Goal: Task Accomplishment & Management: Use online tool/utility

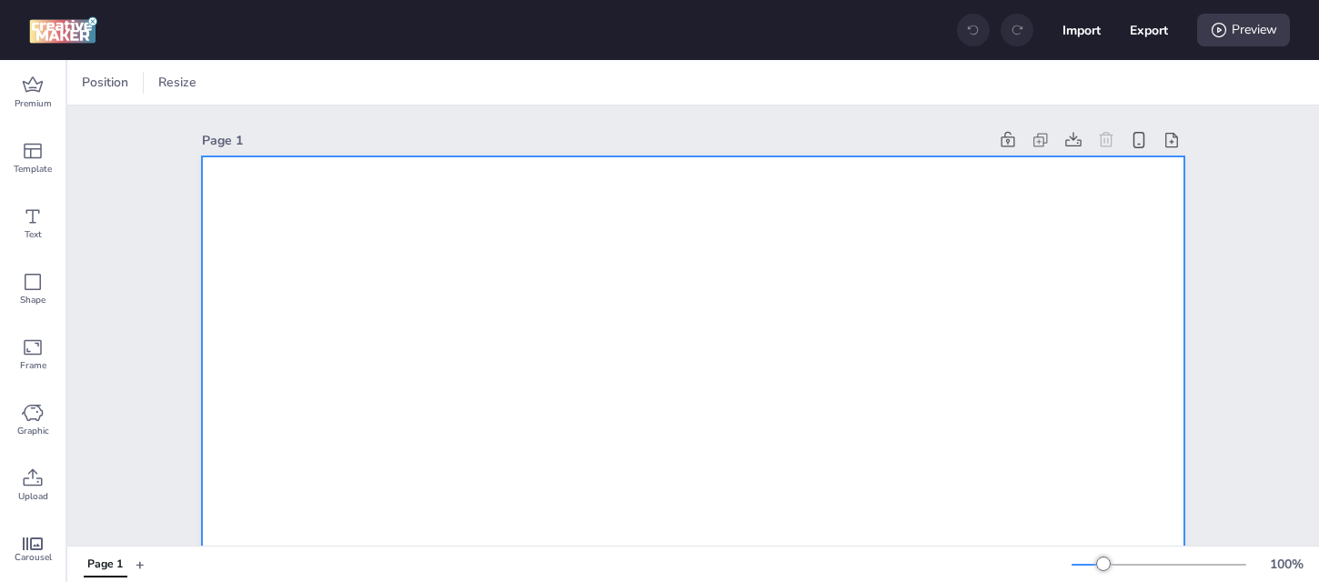
click at [199, 81] on div at bounding box center [203, 82] width 18 height 27
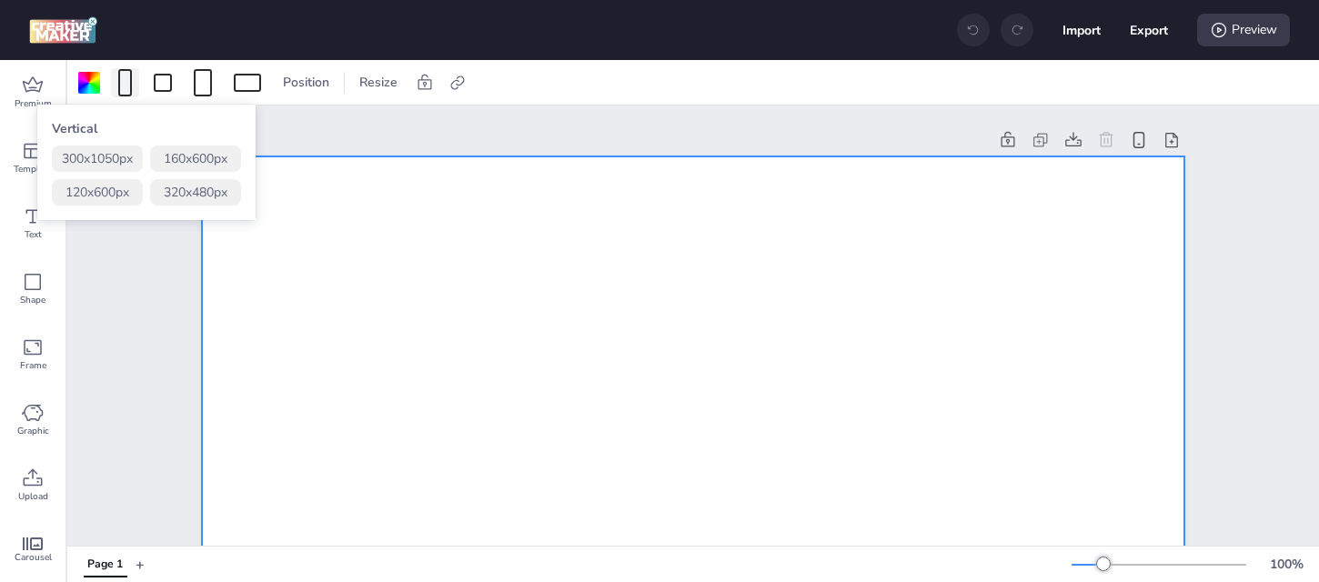
click at [129, 86] on div at bounding box center [125, 82] width 14 height 27
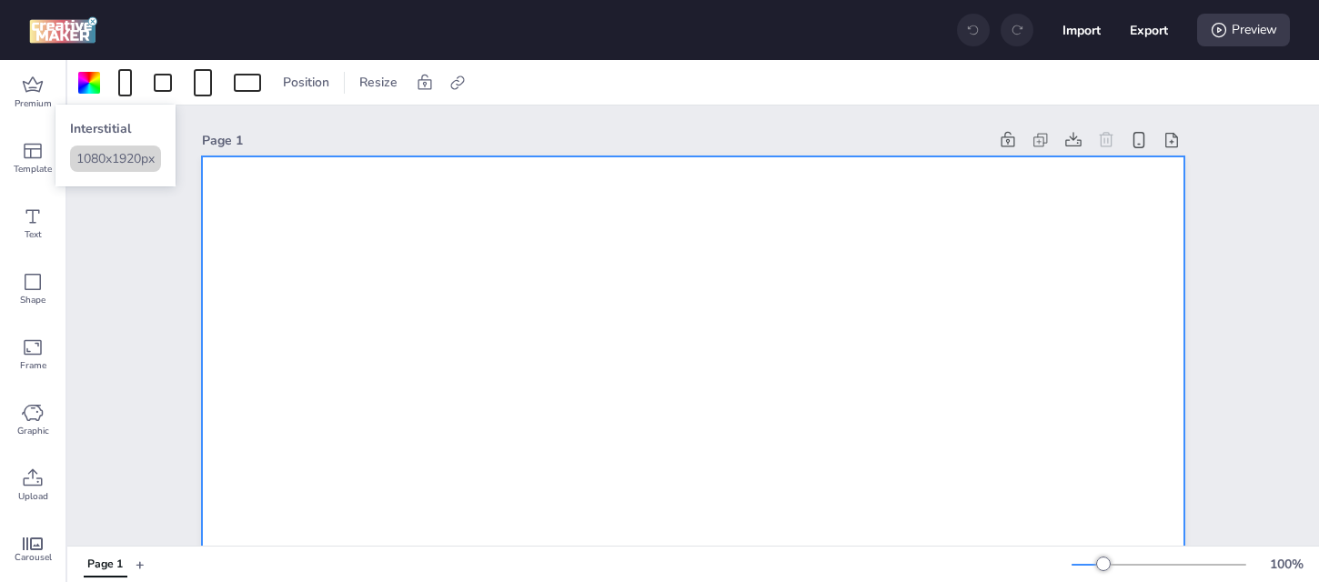
click at [123, 165] on button "1080 x 1920 px" at bounding box center [115, 159] width 91 height 26
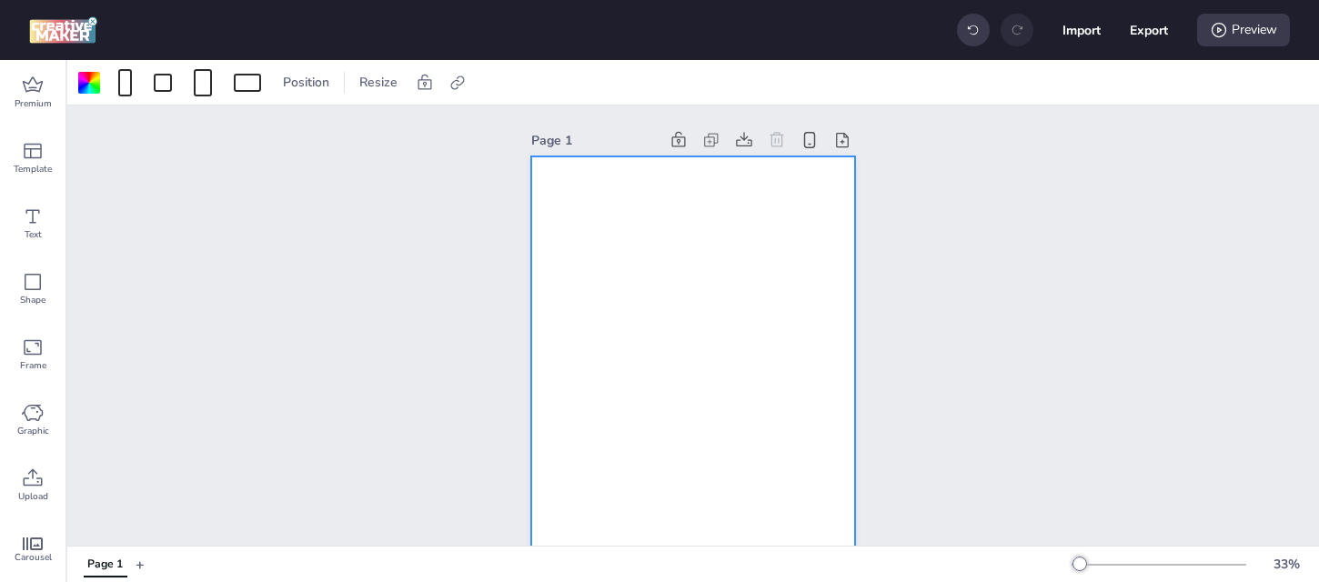
click at [586, 267] on div at bounding box center [693, 444] width 324 height 577
click at [34, 479] on icon at bounding box center [33, 477] width 22 height 22
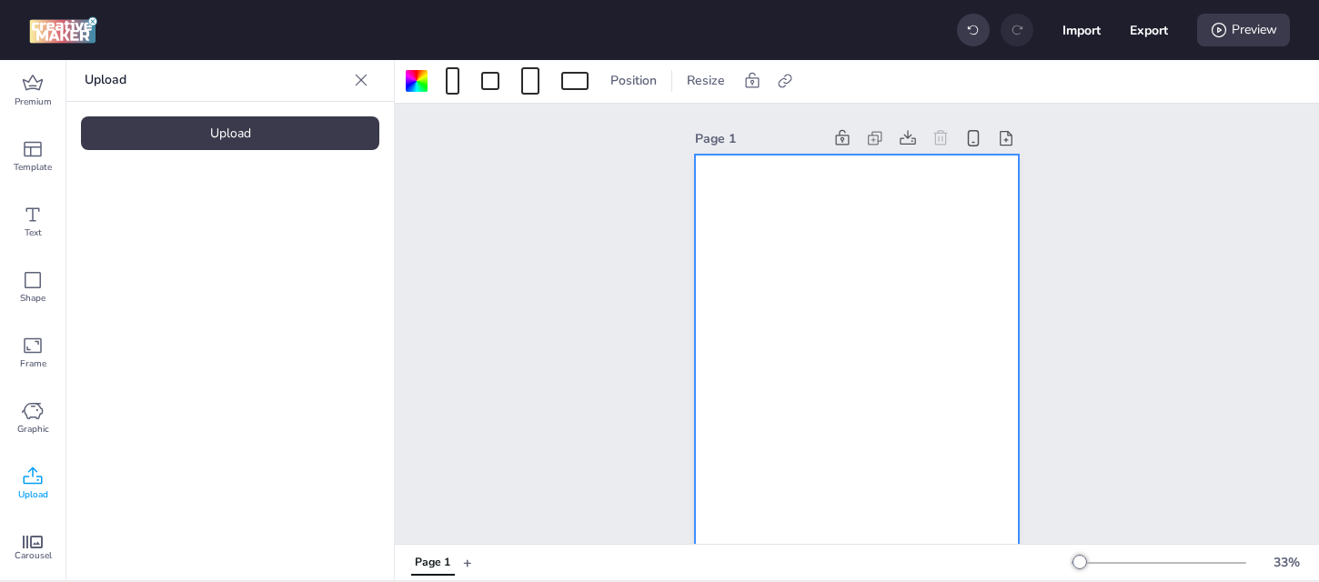
click at [253, 134] on div "Upload" at bounding box center [230, 133] width 298 height 34
click at [163, 216] on video at bounding box center [154, 252] width 146 height 73
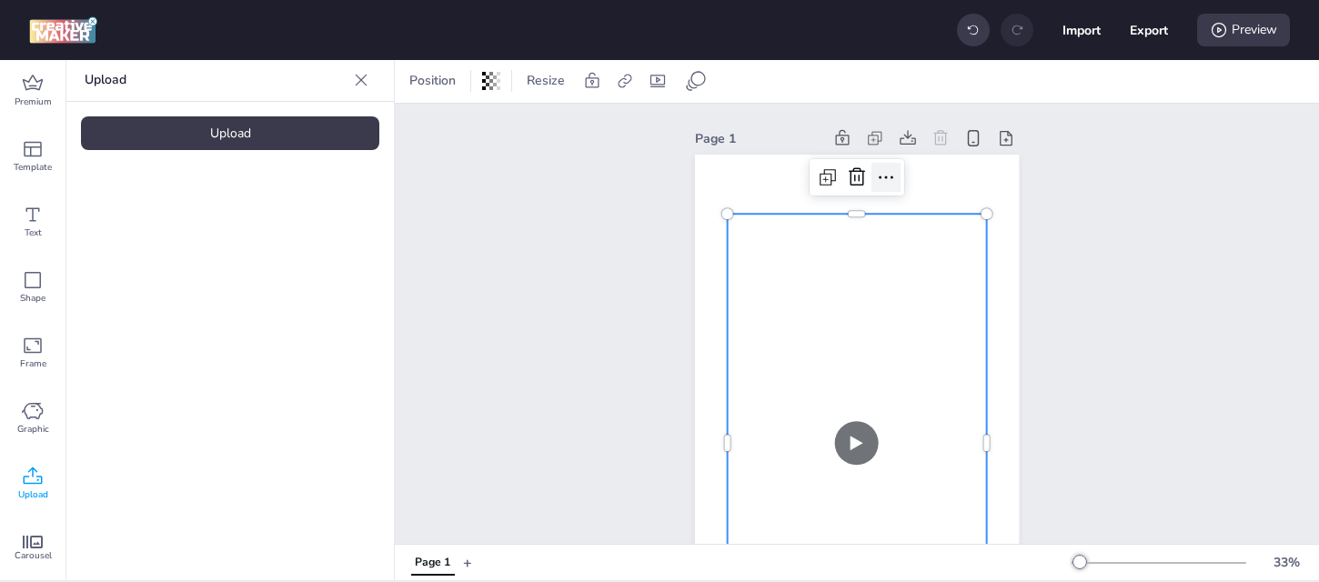
click at [889, 173] on icon at bounding box center [886, 177] width 22 height 22
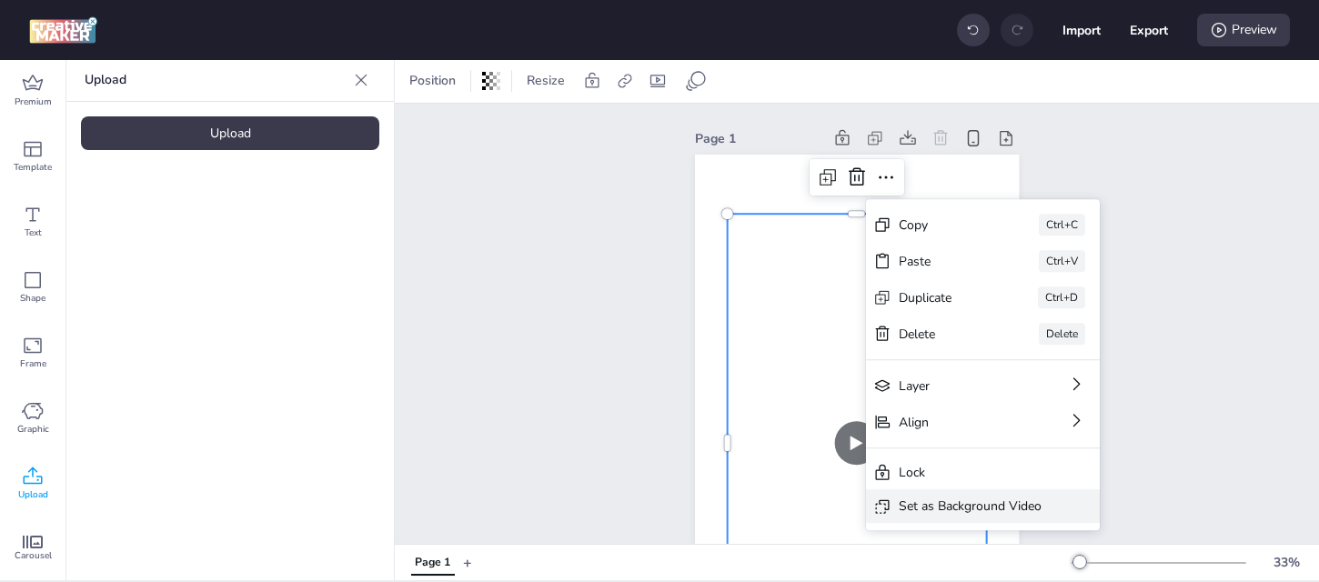
click at [912, 508] on div "Set as Background Video" at bounding box center [970, 506] width 143 height 19
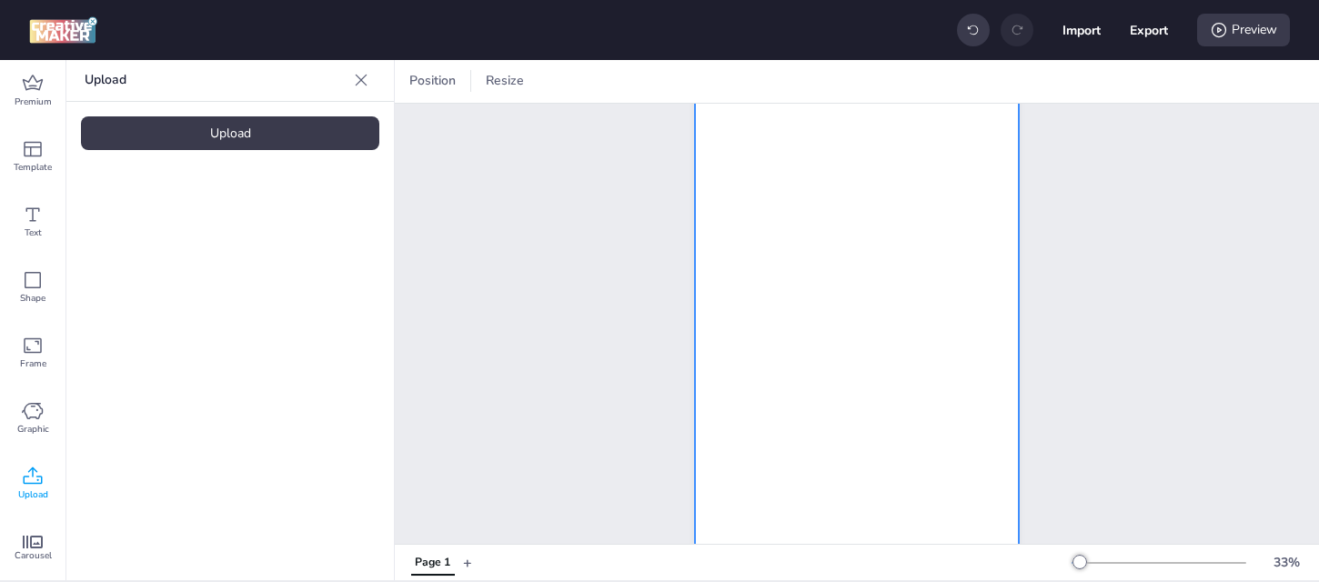
scroll to position [0, 0]
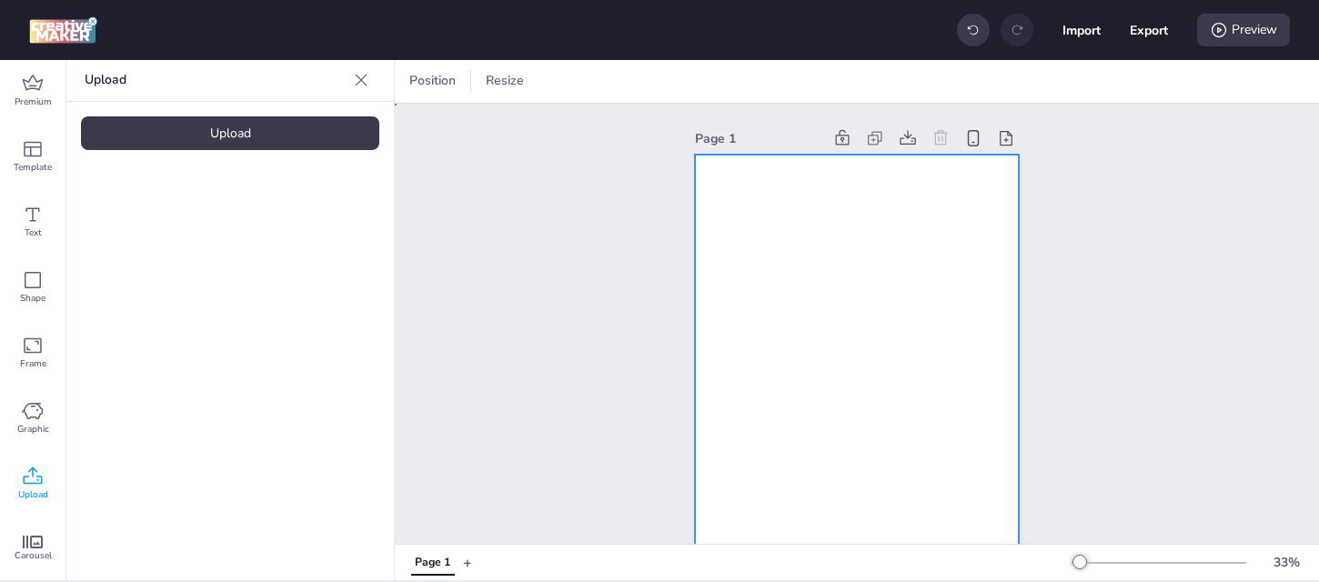
click at [839, 269] on video at bounding box center [856, 443] width 327 height 577
click at [792, 321] on video at bounding box center [856, 443] width 327 height 577
click at [782, 406] on video at bounding box center [856, 443] width 327 height 577
click at [779, 332] on video at bounding box center [856, 443] width 327 height 577
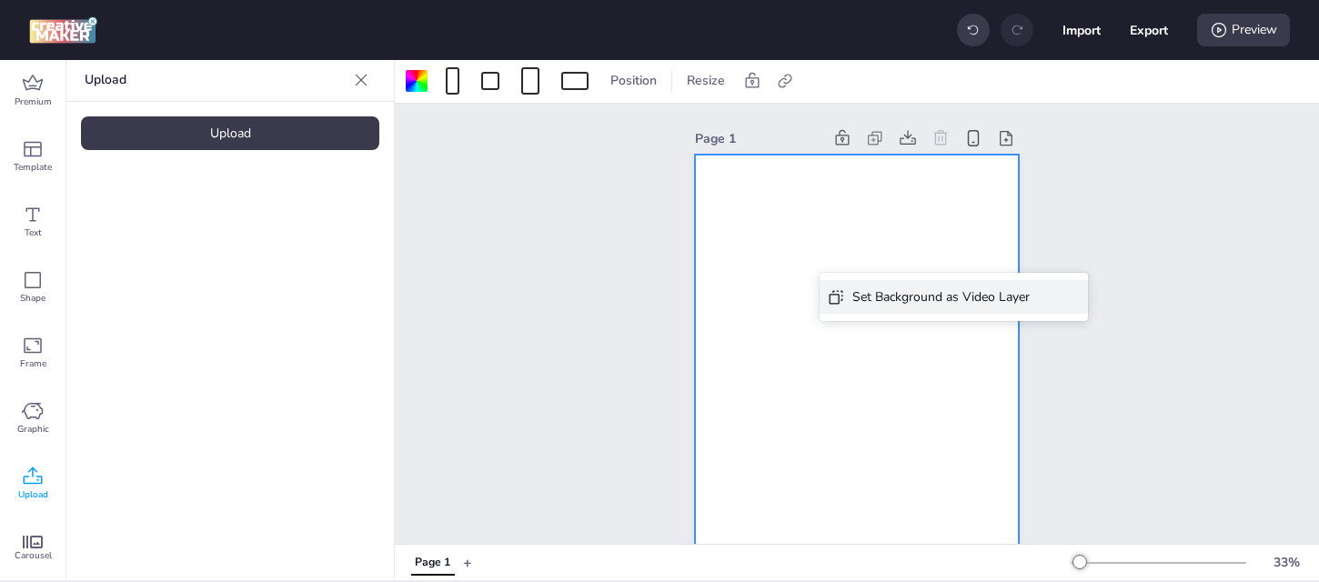
click at [856, 285] on div "Set Background as Video Layer" at bounding box center [954, 297] width 268 height 34
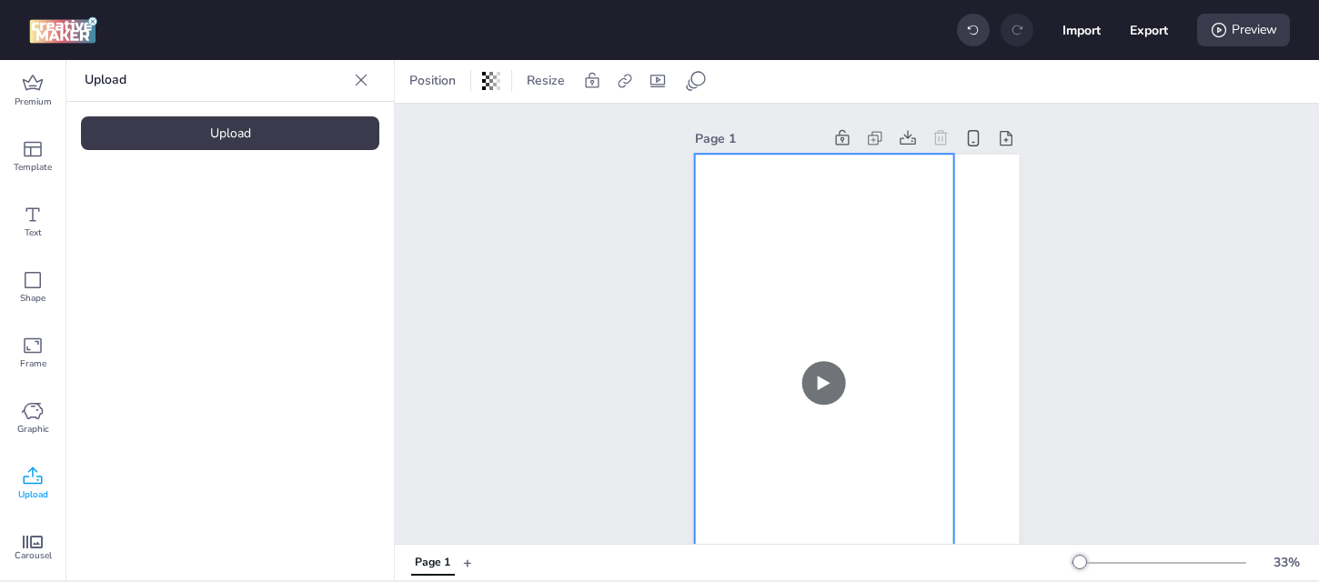
drag, startPoint x: 848, startPoint y: 357, endPoint x: 815, endPoint y: 297, distance: 68.4
click at [815, 297] on video at bounding box center [823, 383] width 259 height 458
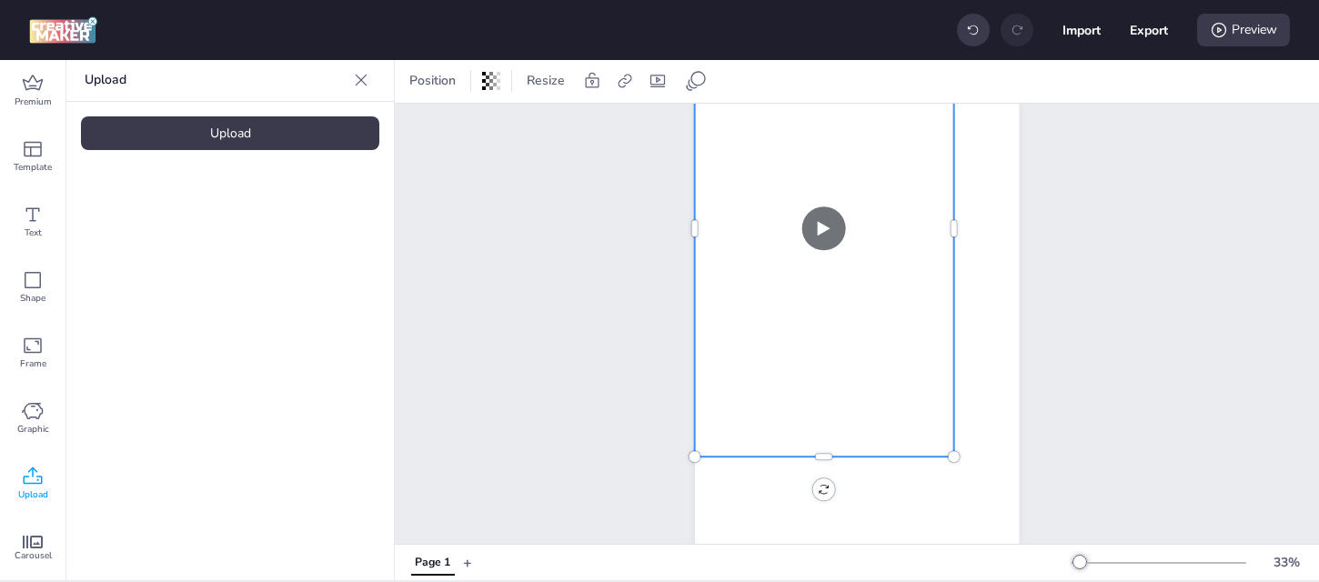
scroll to position [208, 0]
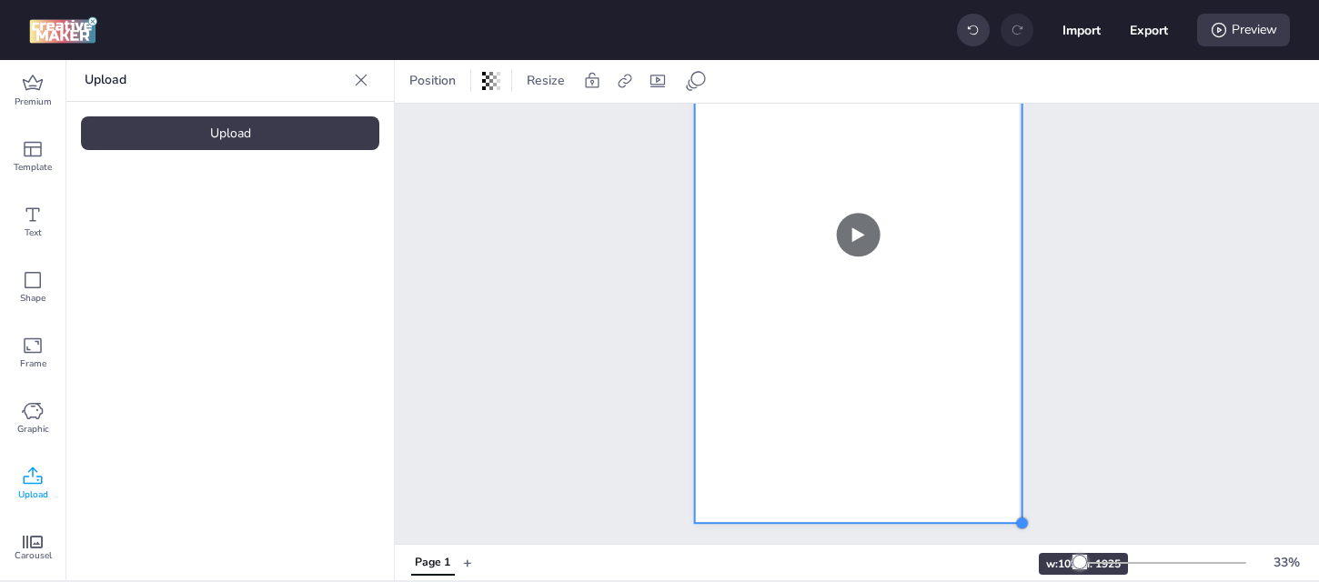
drag, startPoint x: 949, startPoint y: 400, endPoint x: 984, endPoint y: 520, distance: 125.2
click at [984, 520] on div at bounding box center [857, 234] width 324 height 577
click at [1115, 418] on div "Page 1" at bounding box center [857, 220] width 924 height 650
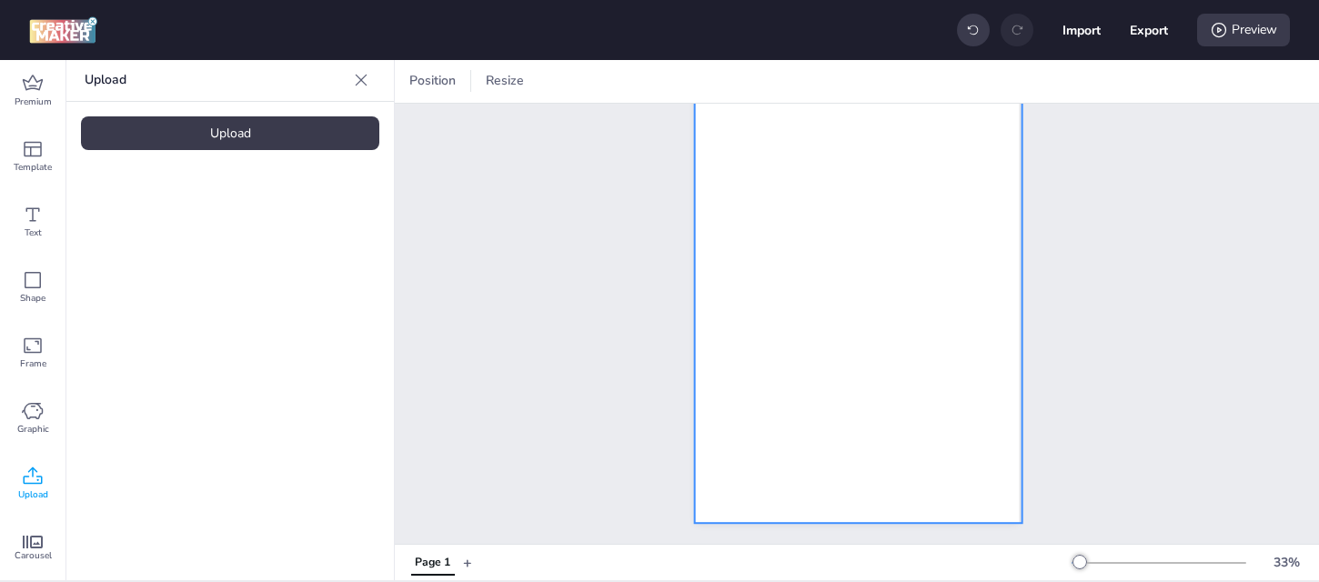
click at [976, 322] on video at bounding box center [858, 234] width 328 height 578
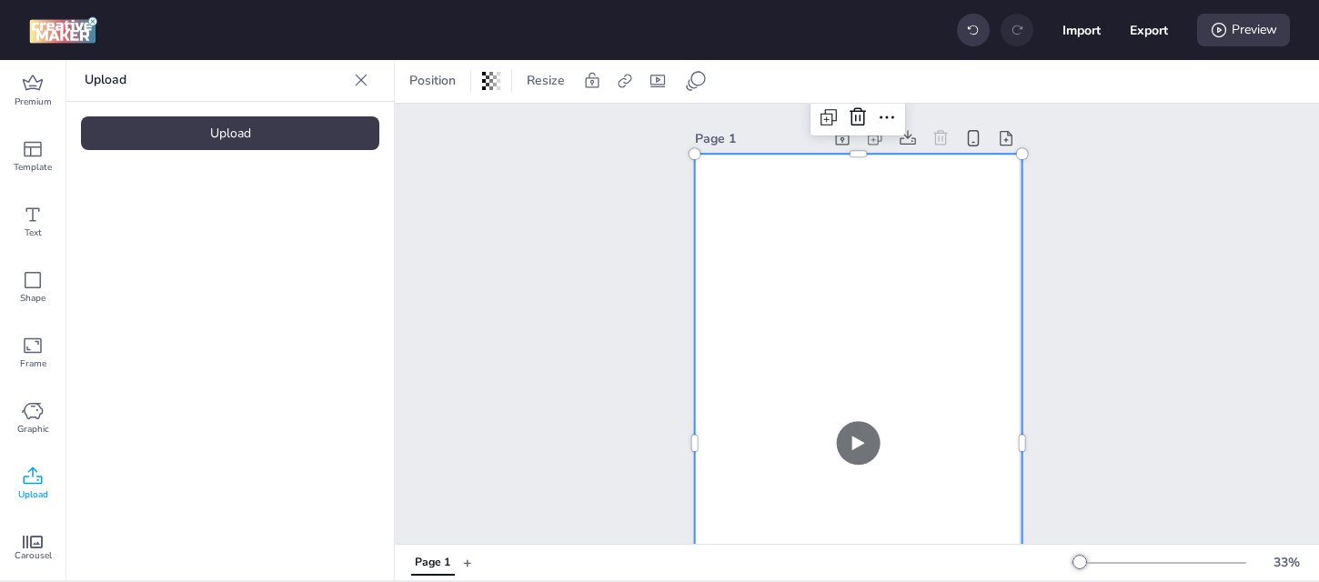
click at [852, 308] on video at bounding box center [858, 443] width 328 height 578
click at [664, 81] on icon at bounding box center [658, 81] width 18 height 18
select select "contain"
click at [1153, 309] on div "Page 1" at bounding box center [857, 429] width 924 height 650
click at [796, 301] on video at bounding box center [858, 443] width 328 height 578
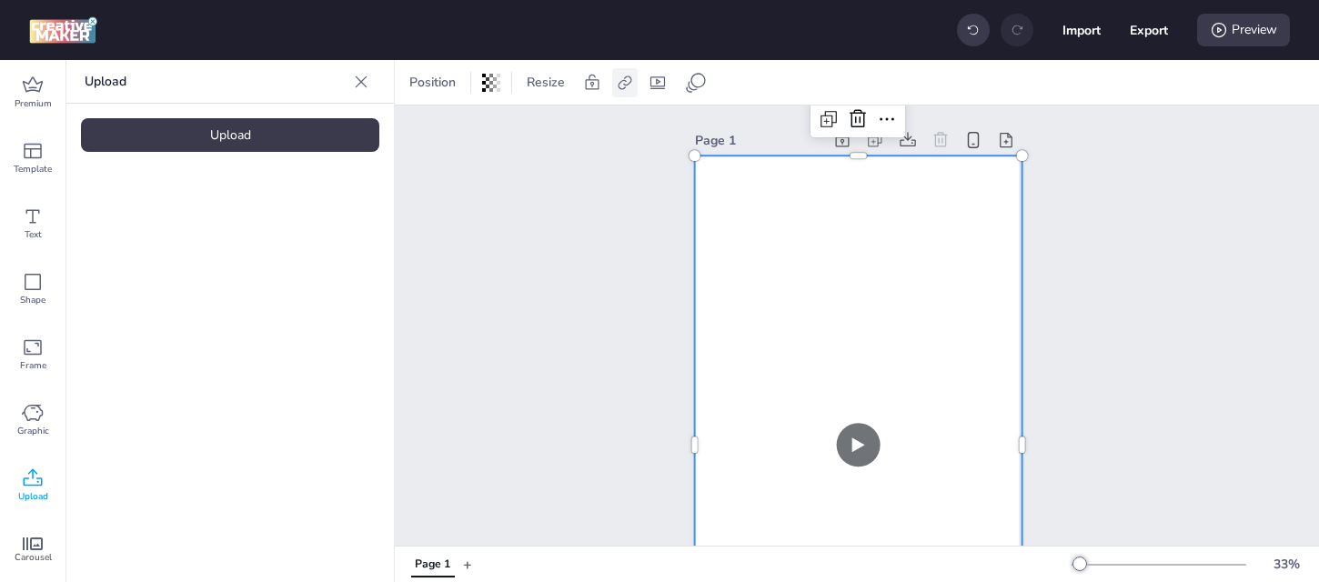
click at [626, 79] on icon at bounding box center [625, 83] width 18 height 18
click at [520, 119] on span "Activate hyperlink" at bounding box center [506, 128] width 101 height 19
click at [444, 130] on input "Activate hyperlink" at bounding box center [438, 136] width 12 height 12
checkbox input "true"
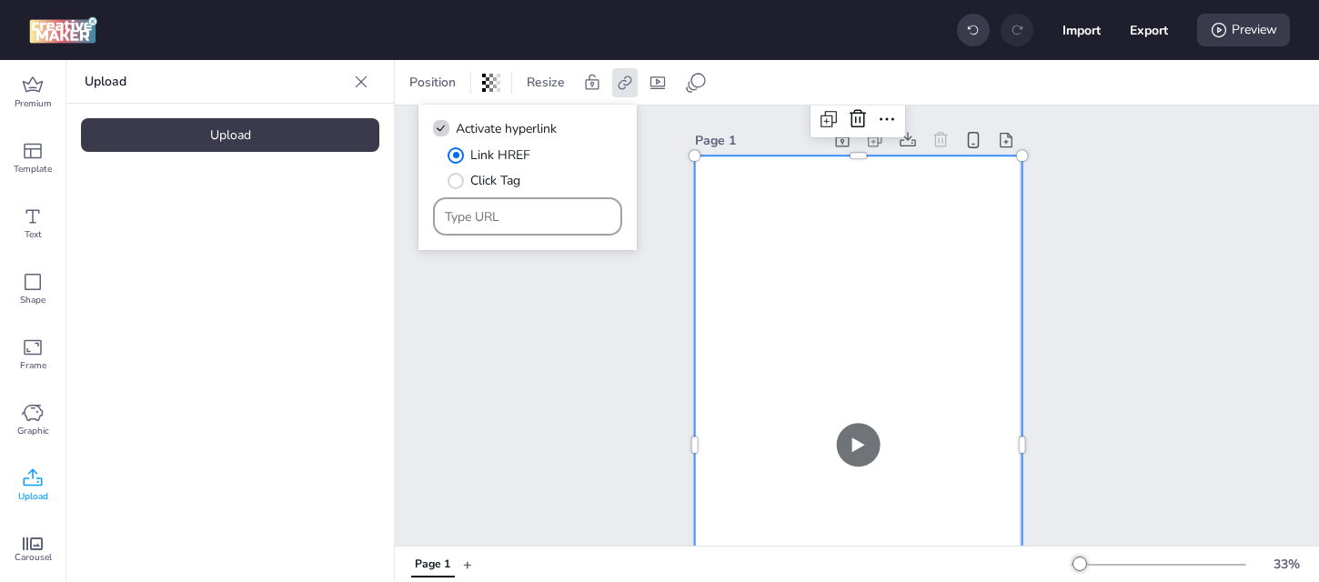
click at [529, 209] on input "Type URL" at bounding box center [528, 216] width 166 height 19
paste input "[URL][DOMAIN_NAME]"
type input "[URL][DOMAIN_NAME]"
drag, startPoint x: 570, startPoint y: 216, endPoint x: 643, endPoint y: 216, distance: 72.8
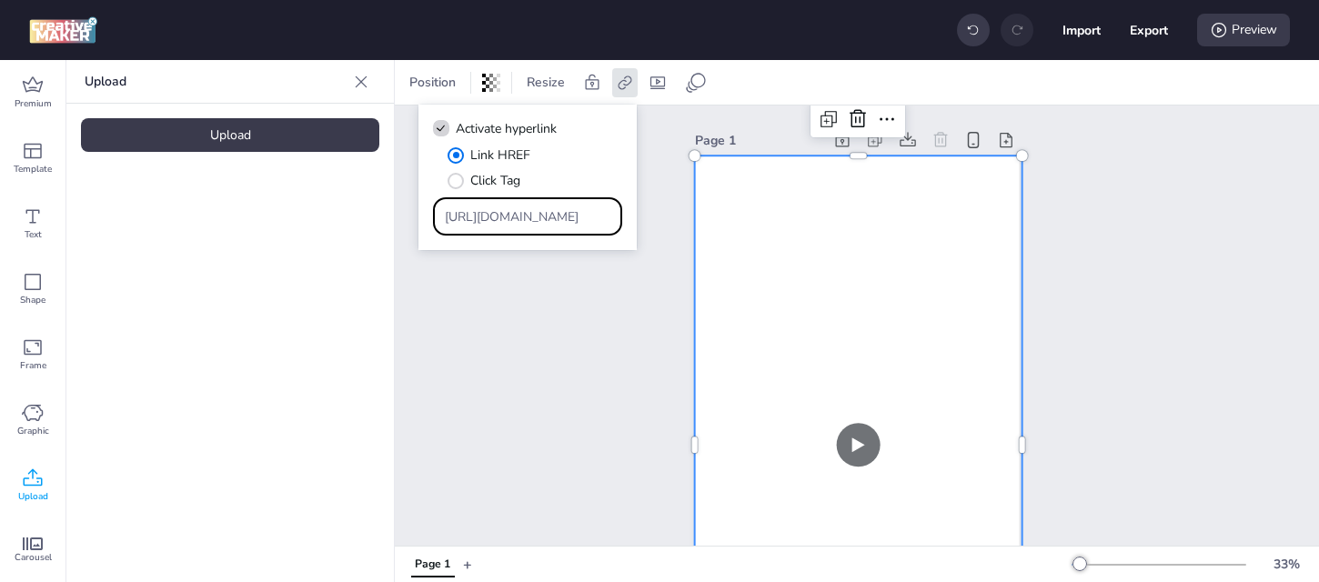
click at [643, 216] on body "Import Export Preview Premium Template Text Shape Frame Graphic Upload Carousel…" at bounding box center [659, 291] width 1319 height 582
click at [531, 222] on input "[URL][DOMAIN_NAME]" at bounding box center [528, 216] width 166 height 19
drag, startPoint x: 508, startPoint y: 214, endPoint x: 394, endPoint y: 204, distance: 114.2
click at [394, 204] on body "Import Export Preview Premium Template Text Shape Frame Graphic Upload Carousel…" at bounding box center [659, 291] width 1319 height 582
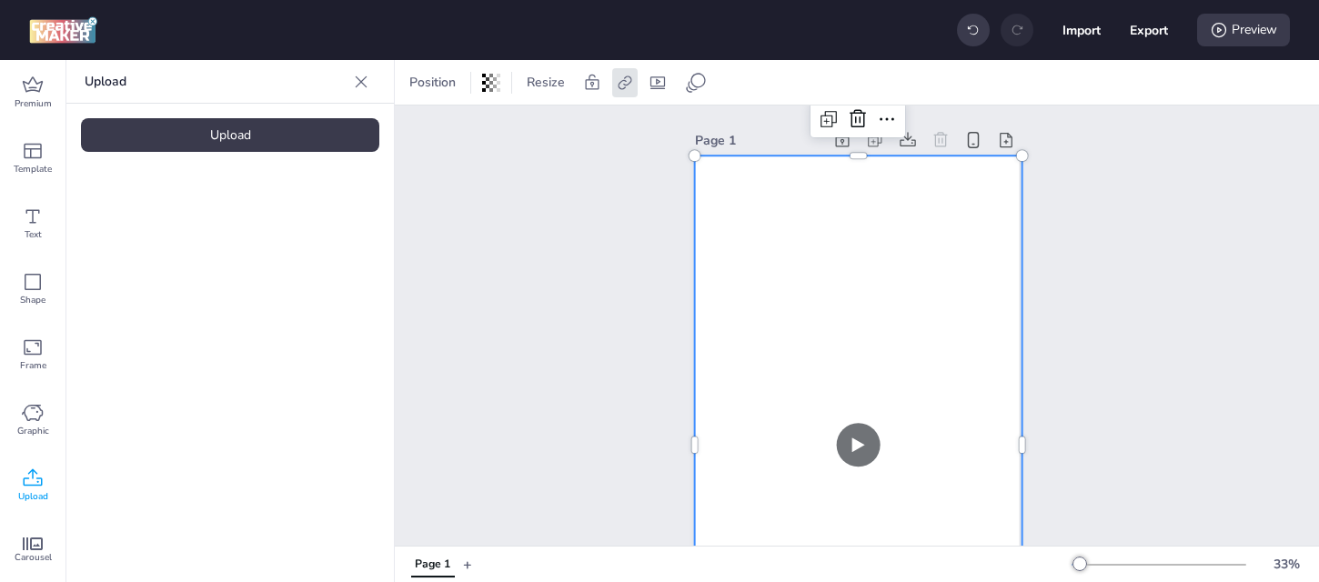
click at [756, 254] on video at bounding box center [858, 445] width 328 height 578
click at [623, 78] on icon at bounding box center [625, 83] width 18 height 18
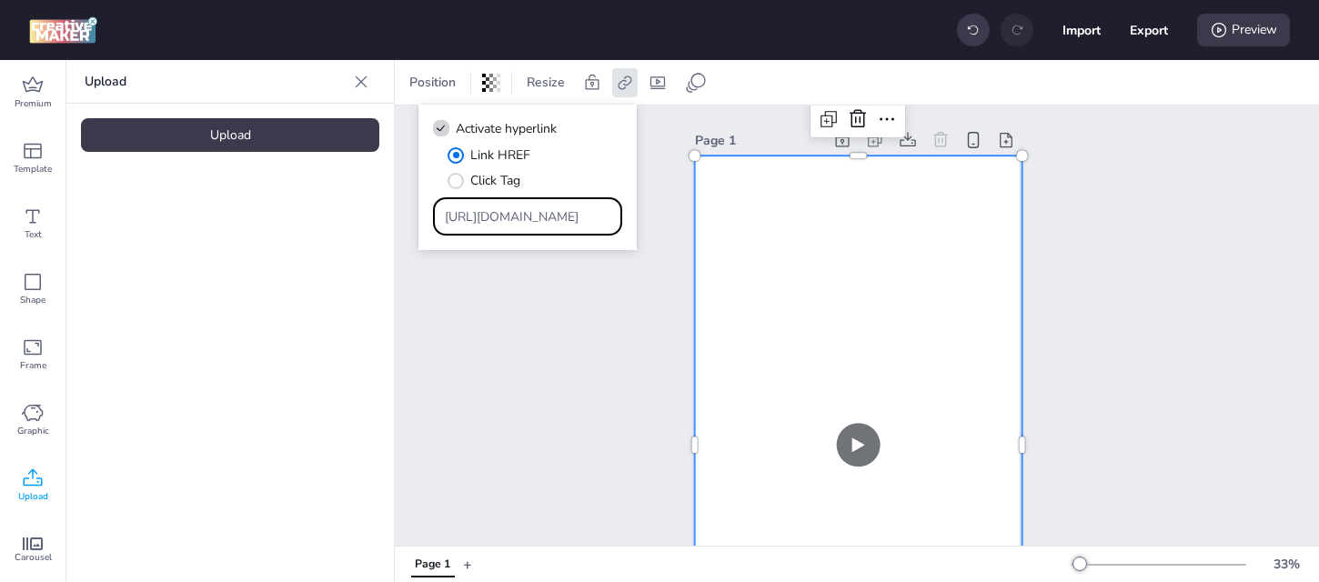
scroll to position [0, 332]
drag, startPoint x: 515, startPoint y: 218, endPoint x: 726, endPoint y: 226, distance: 211.2
click at [726, 227] on body "Import Export Preview Premium Template Text Shape Frame Graphic Upload Carousel…" at bounding box center [659, 291] width 1319 height 582
click at [582, 221] on input "[URL][DOMAIN_NAME]" at bounding box center [528, 216] width 166 height 19
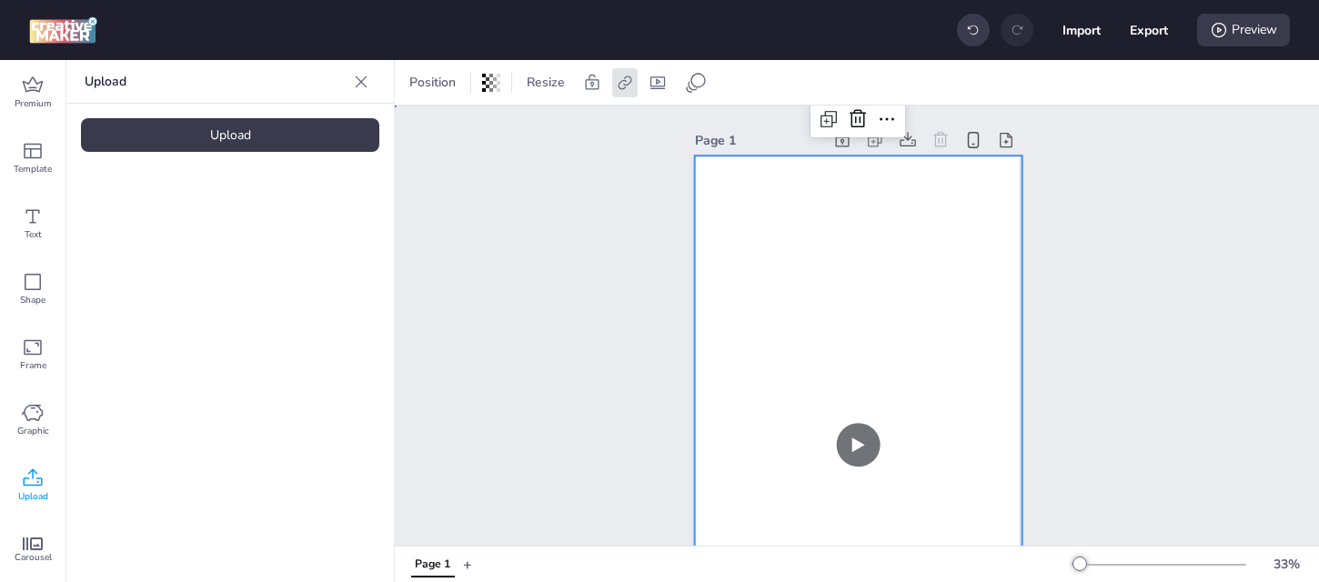
click at [606, 389] on div "Page 1" at bounding box center [857, 431] width 924 height 650
click at [785, 290] on video at bounding box center [858, 445] width 328 height 578
click at [625, 76] on icon at bounding box center [625, 83] width 14 height 14
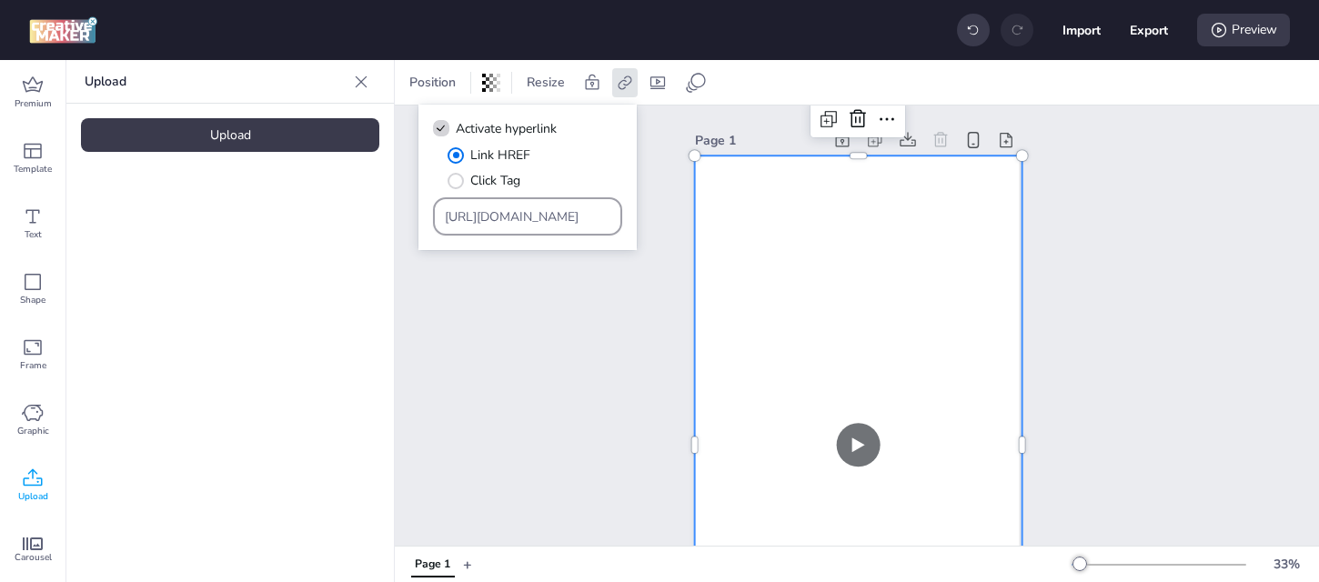
click at [509, 217] on input "[URL][DOMAIN_NAME]" at bounding box center [528, 216] width 166 height 19
paste input "[URL][DOMAIN_NAME]"
type input "[URL][DOMAIN_NAME]"
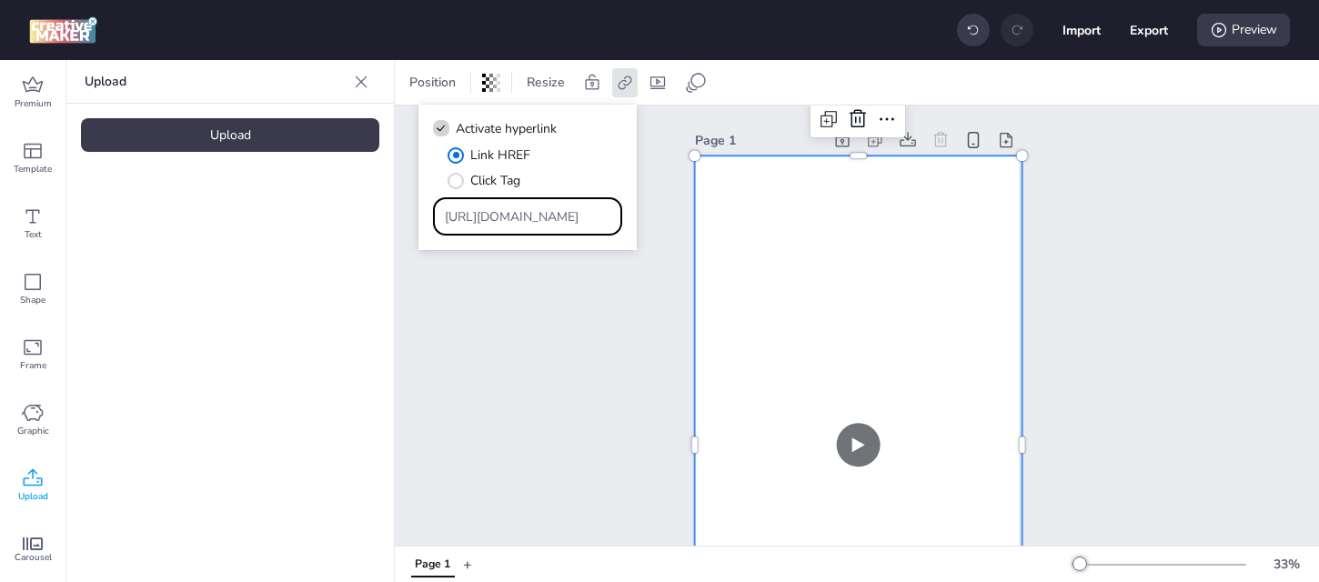
scroll to position [0, 772]
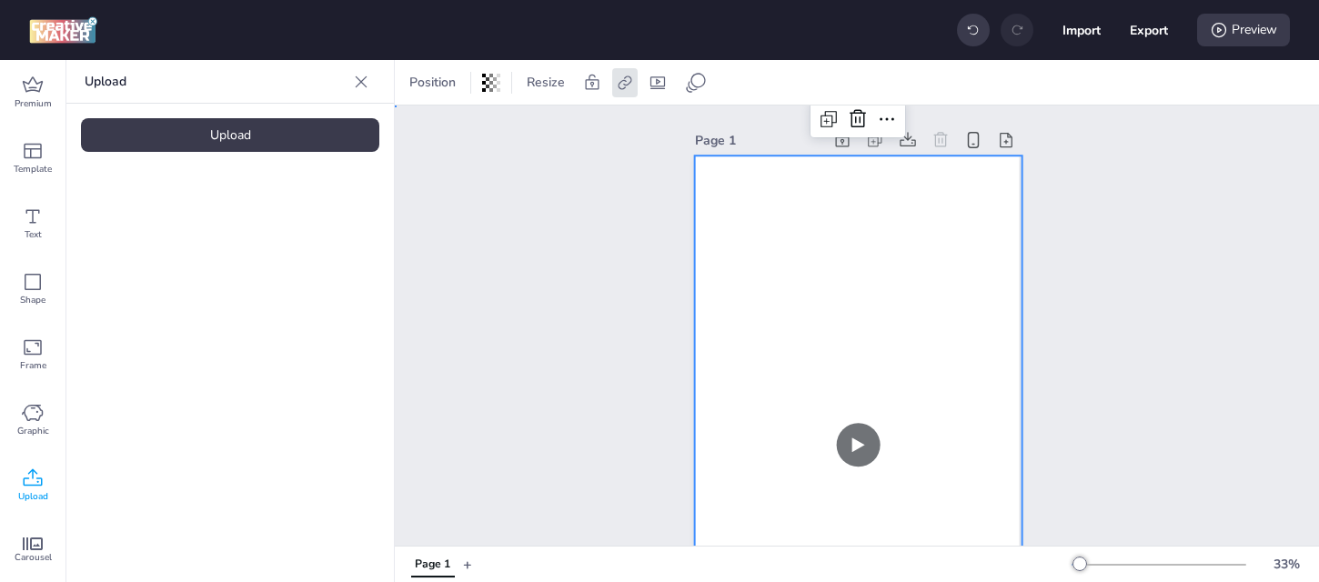
click at [621, 284] on div "Page 1" at bounding box center [857, 431] width 924 height 650
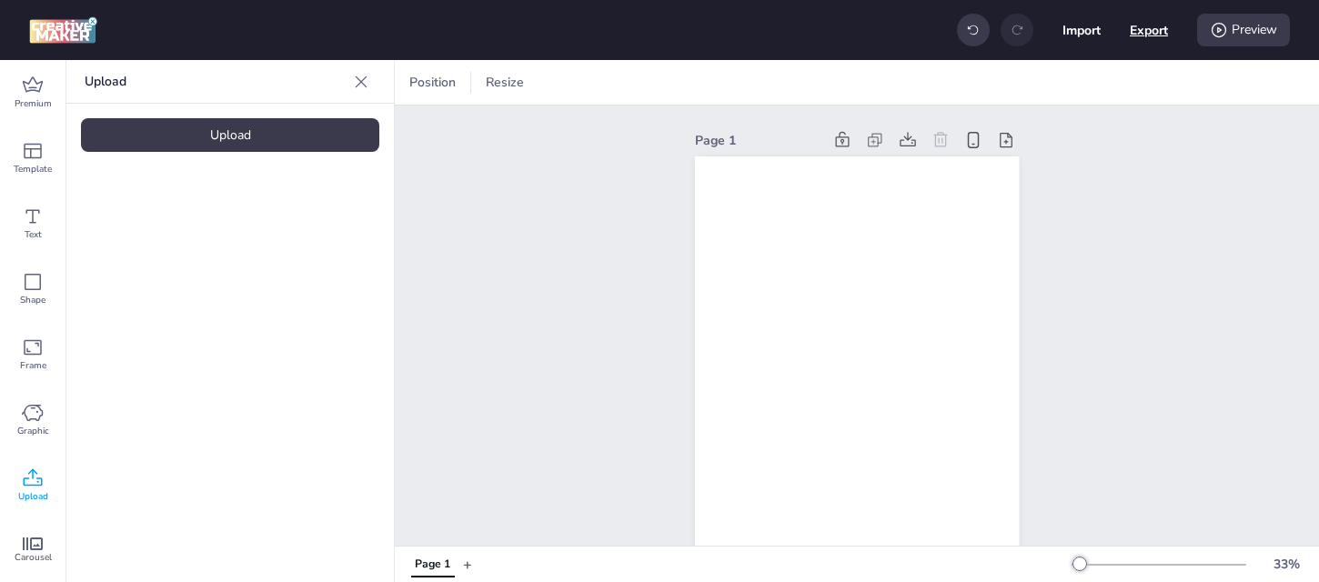
click at [1151, 32] on button "Export" at bounding box center [1149, 30] width 38 height 38
select select "html"
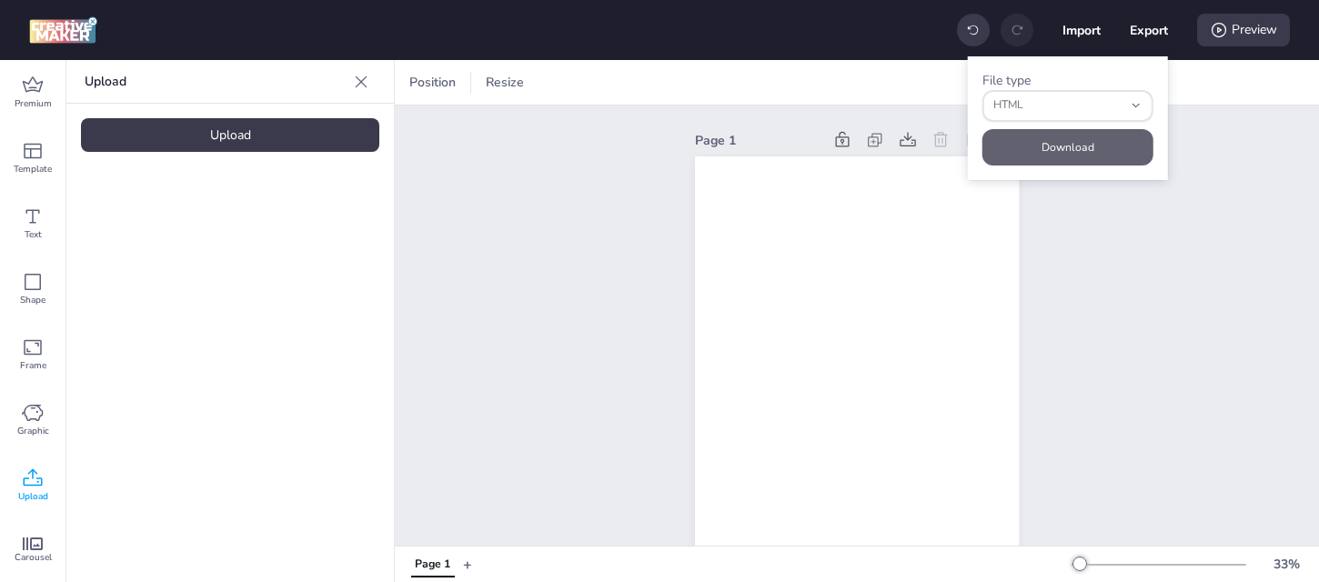
click at [1081, 146] on button "Download" at bounding box center [1068, 147] width 171 height 36
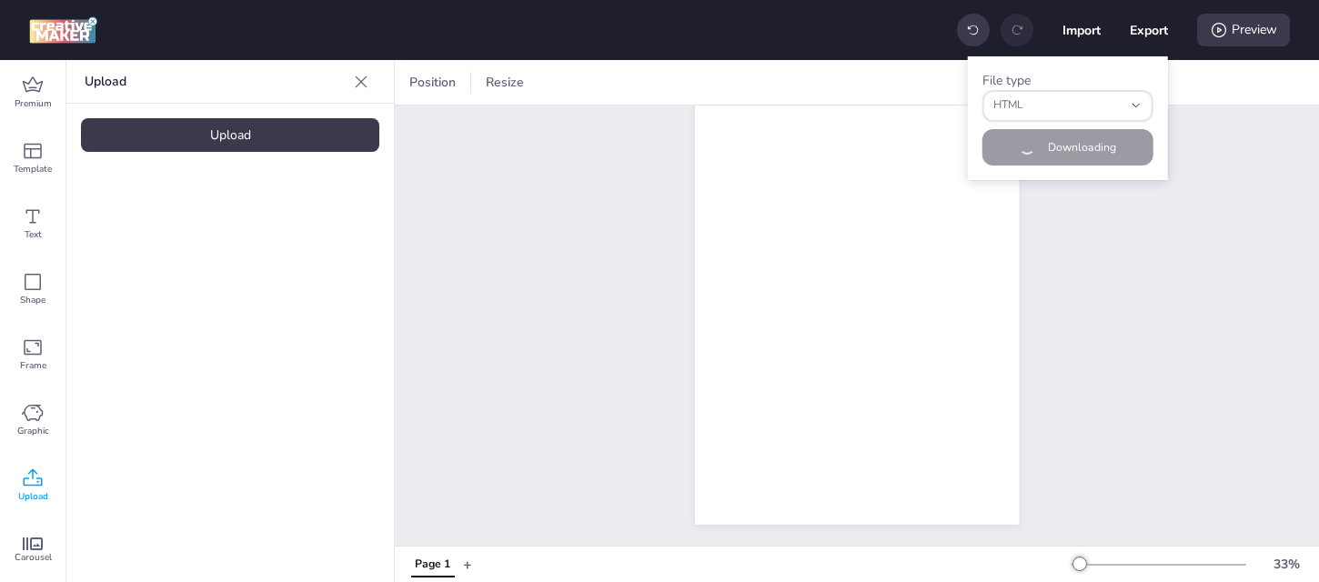
scroll to position [0, 0]
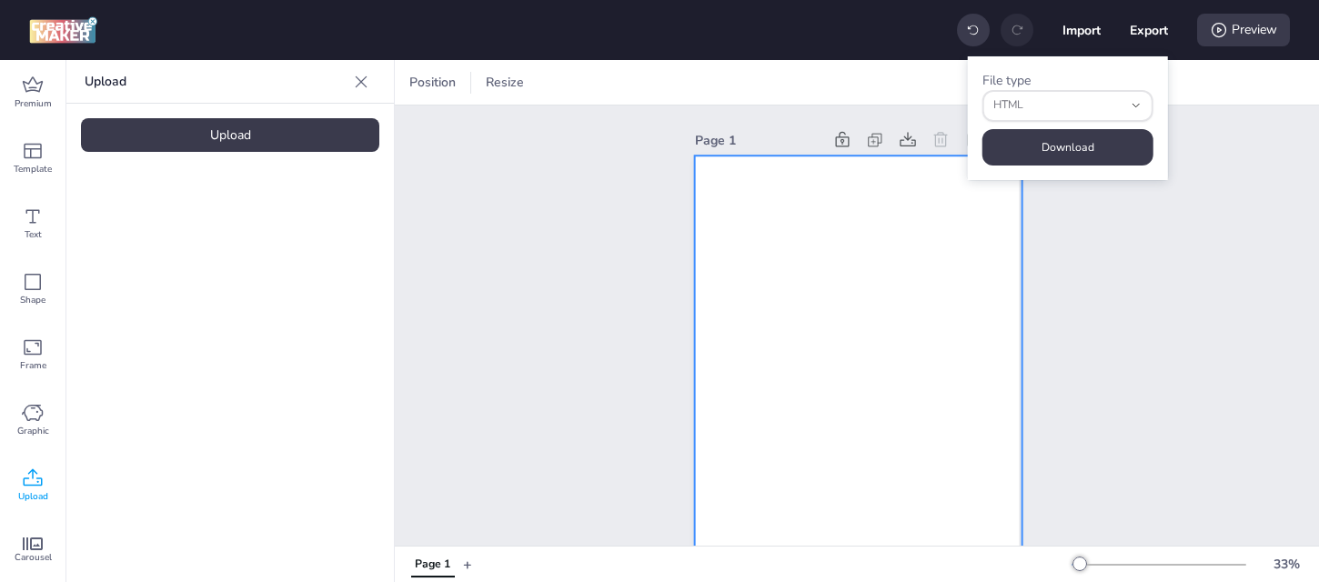
click at [899, 274] on video at bounding box center [858, 445] width 328 height 578
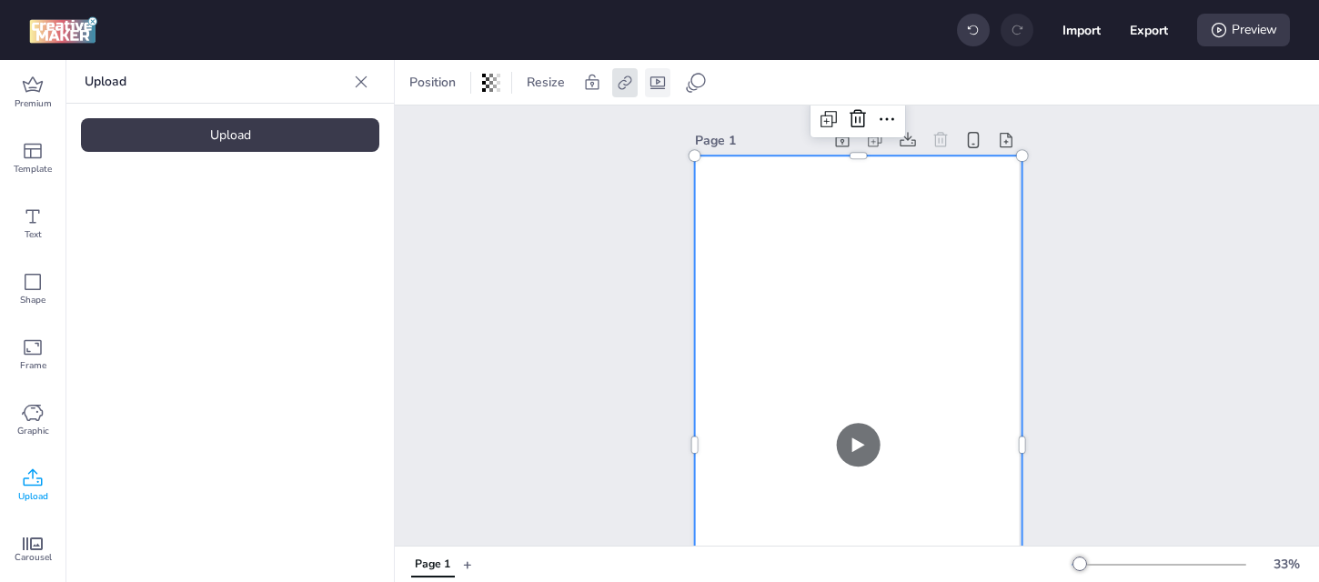
click at [664, 79] on icon at bounding box center [658, 83] width 18 height 18
select select "contain"
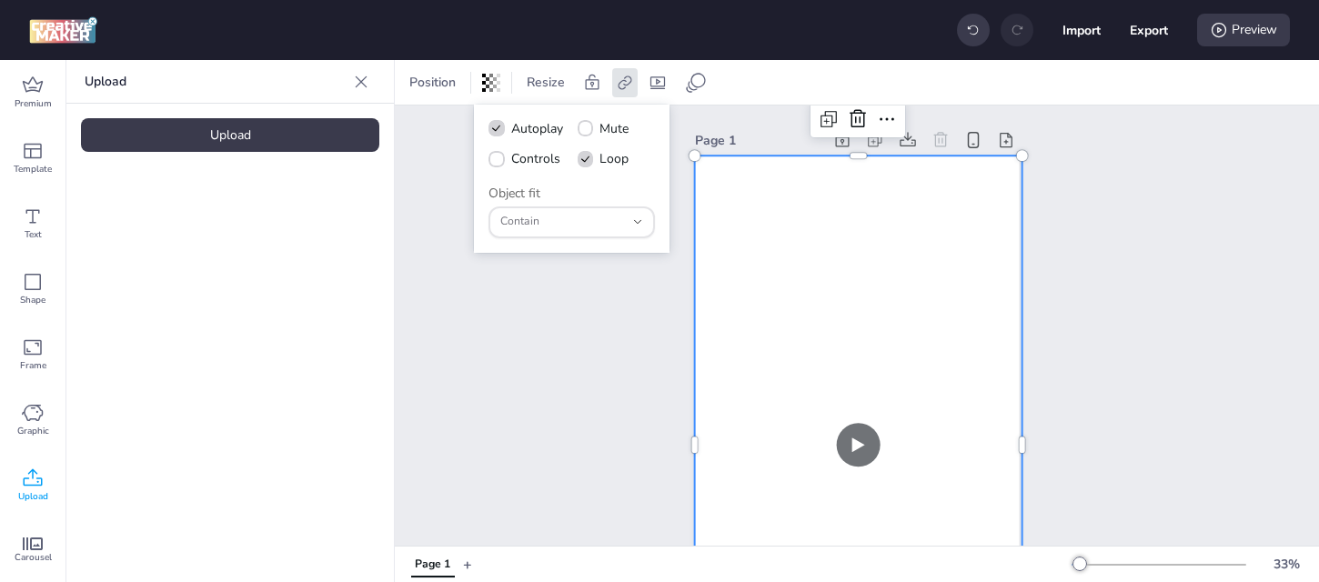
click at [586, 445] on div "Page 1" at bounding box center [857, 431] width 924 height 650
